Goal: Task Accomplishment & Management: Manage account settings

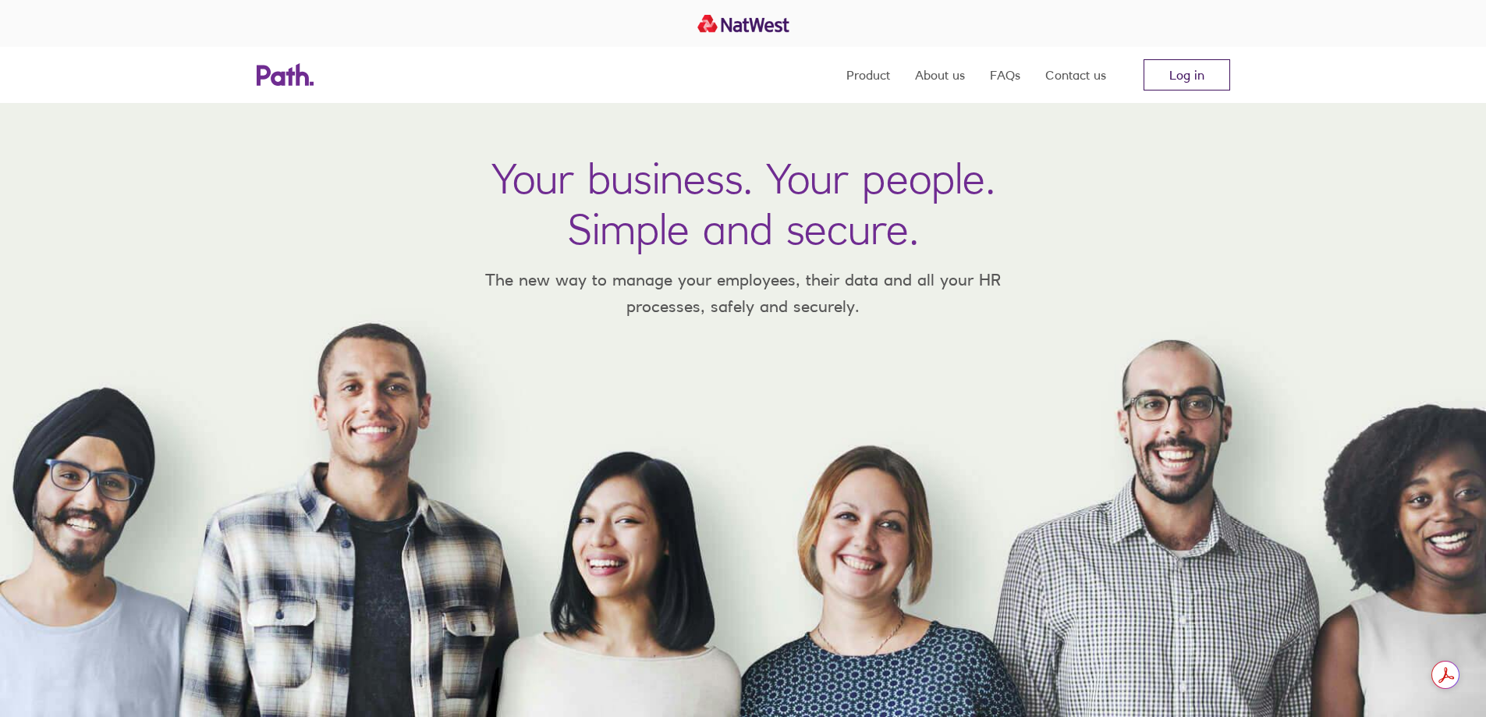
click at [1178, 71] on link "Log in" at bounding box center [1187, 74] width 87 height 31
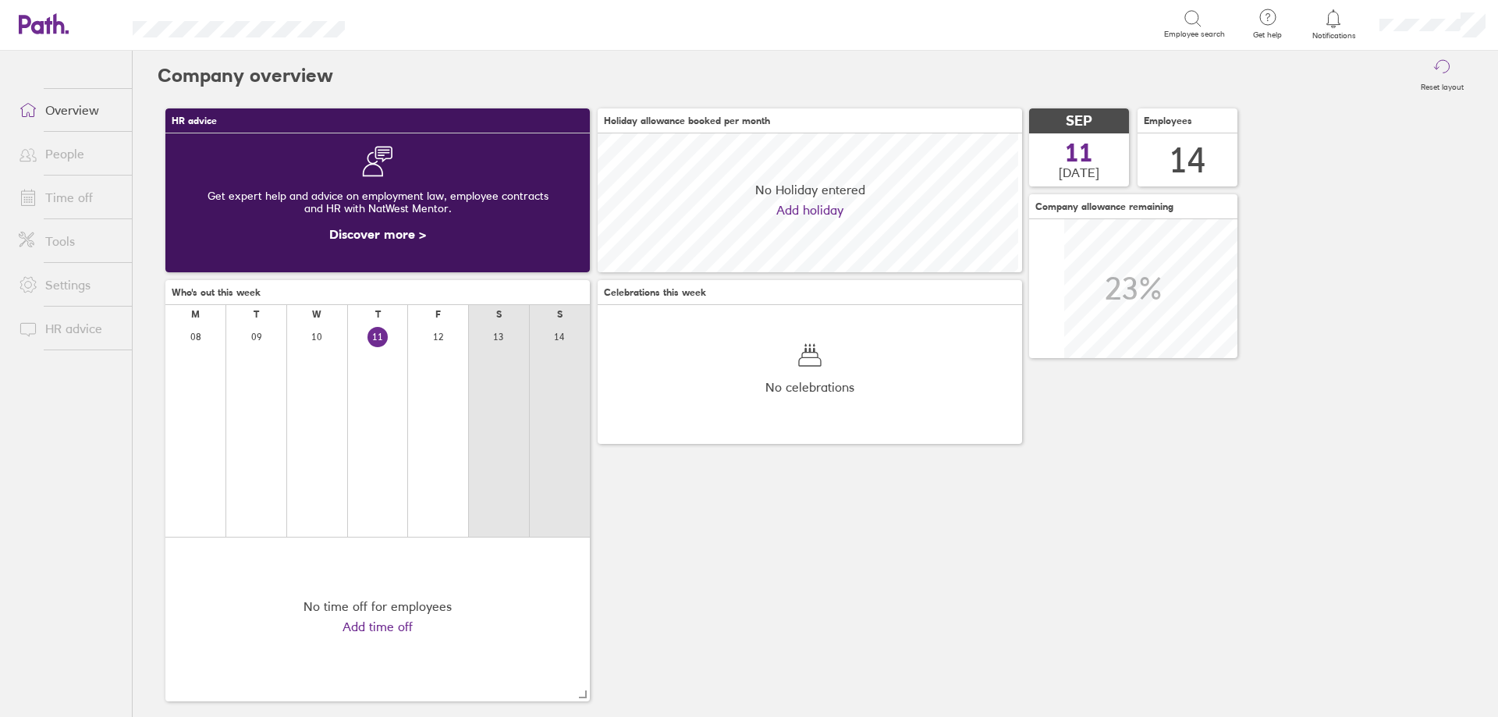
scroll to position [139, 424]
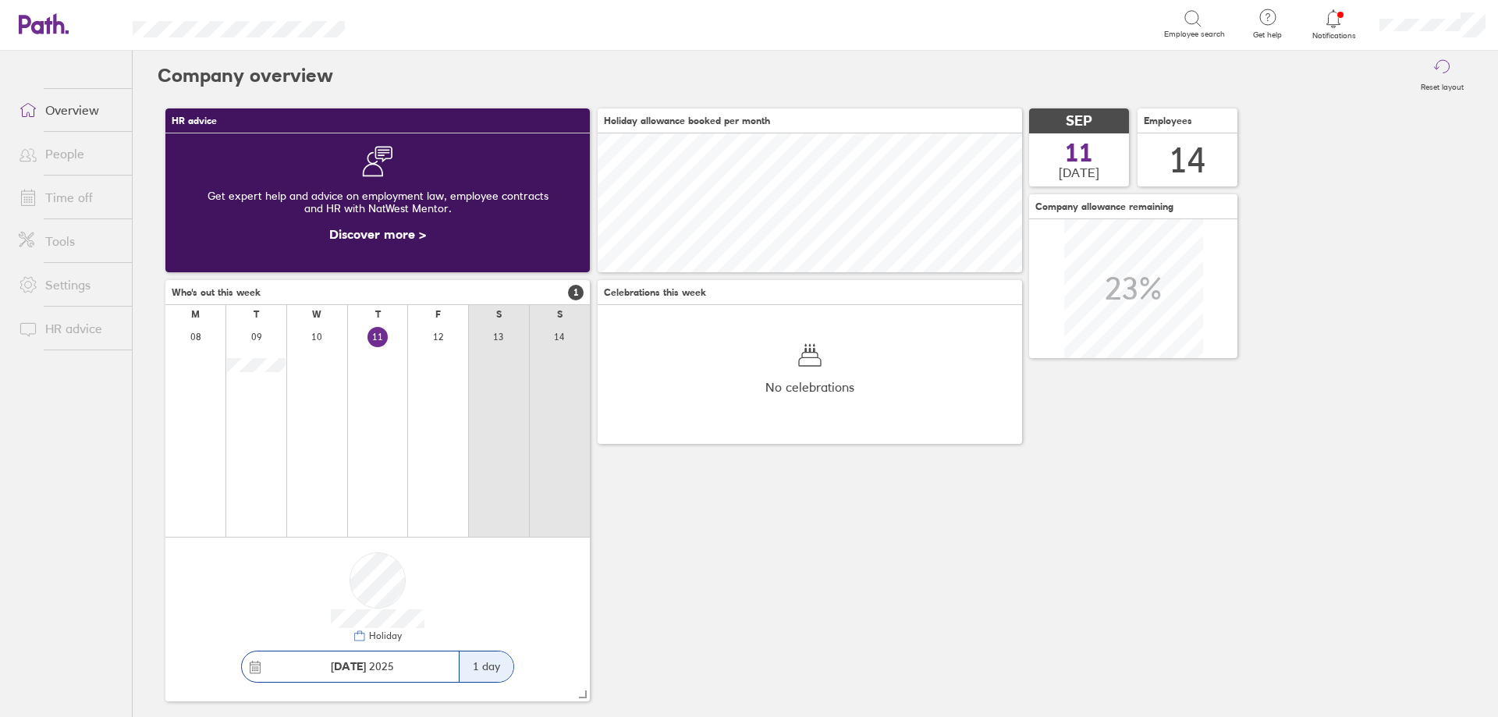
click at [837, 52] on div "Reset layout" at bounding box center [903, 76] width 1140 height 50
click at [86, 198] on link "Time off" at bounding box center [69, 197] width 126 height 31
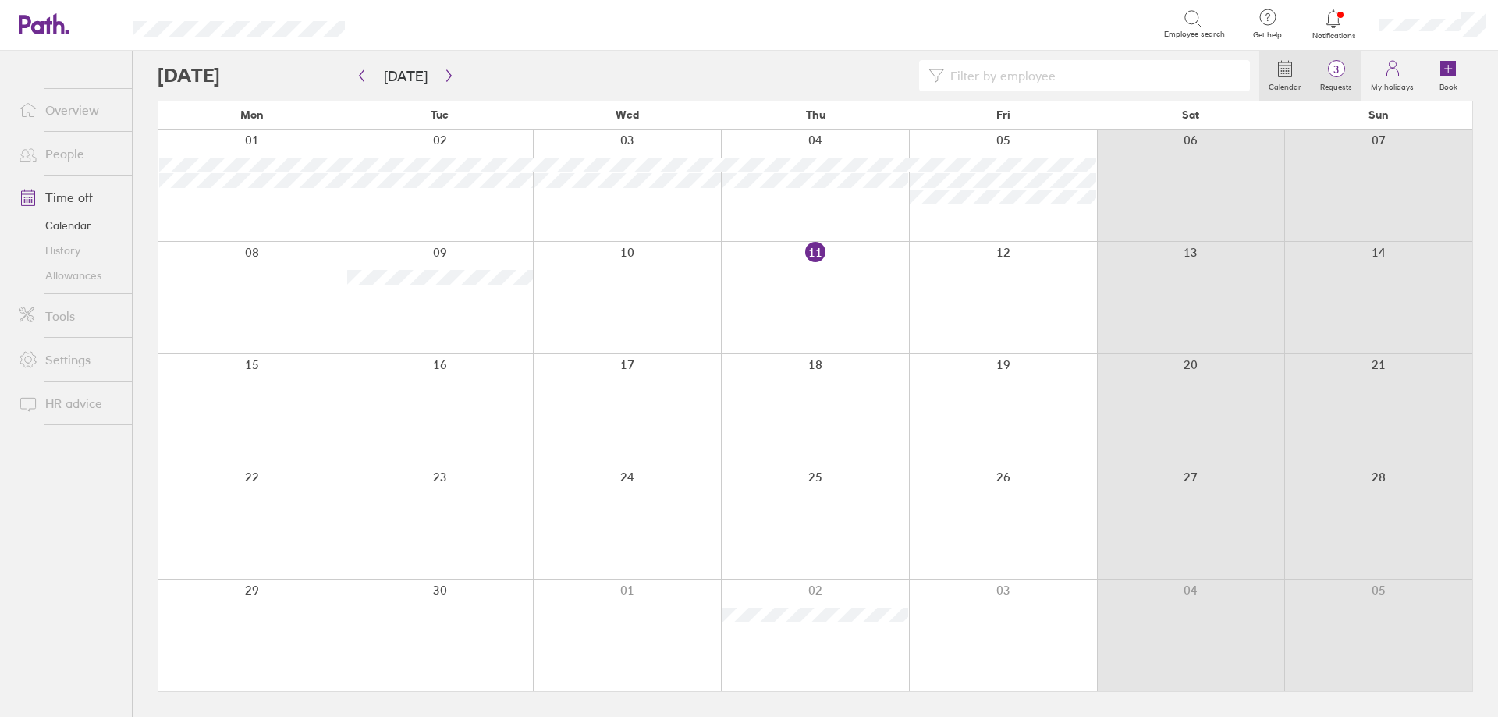
click at [1352, 82] on label "Requests" at bounding box center [1335, 85] width 51 height 14
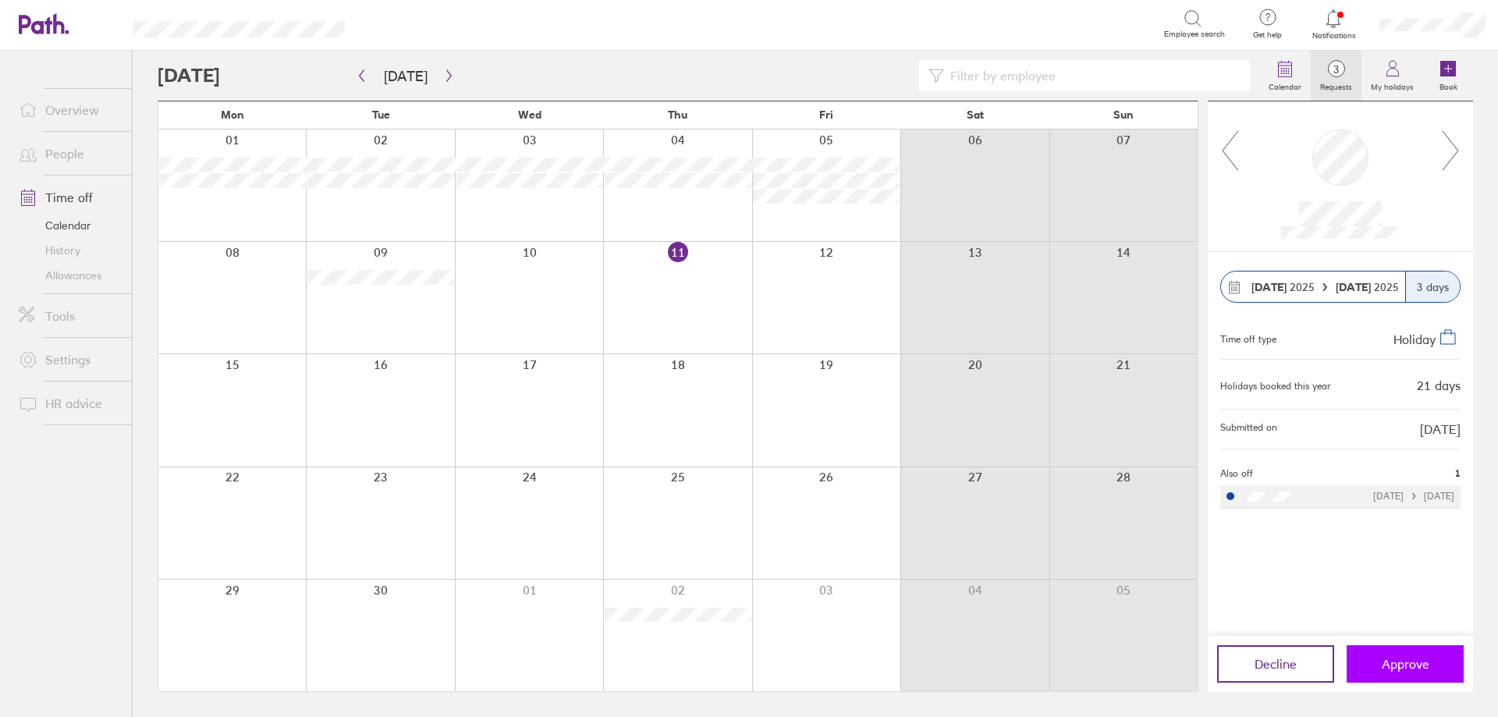
click at [1406, 665] on span "Approve" at bounding box center [1405, 664] width 48 height 14
